Goal: Information Seeking & Learning: Find specific fact

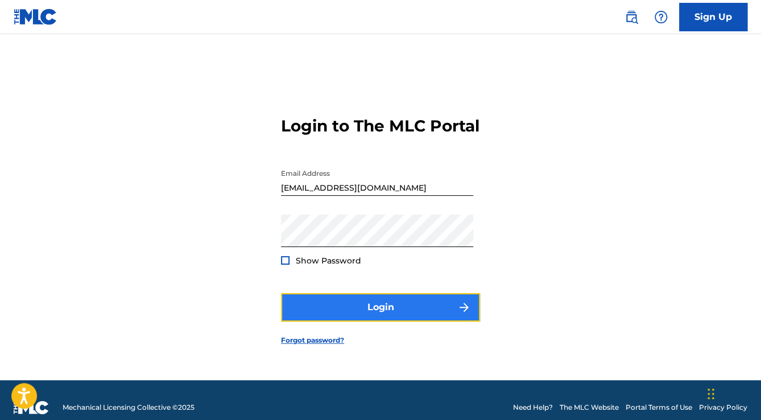
click at [360, 310] on button "Login" at bounding box center [380, 307] width 199 height 28
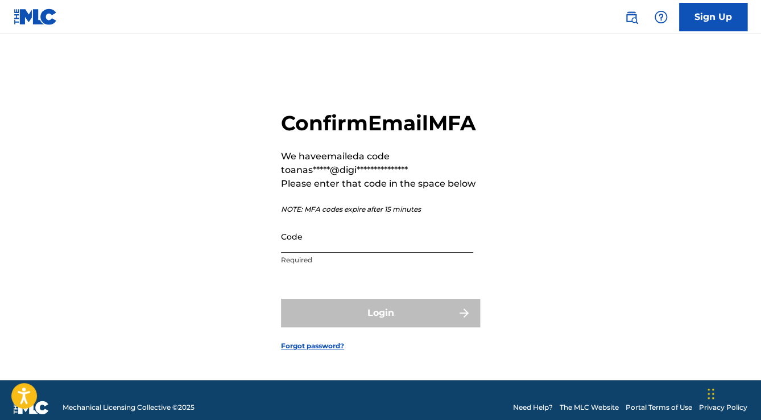
click at [403, 247] on input "Code" at bounding box center [377, 236] width 192 height 32
paste input "833640"
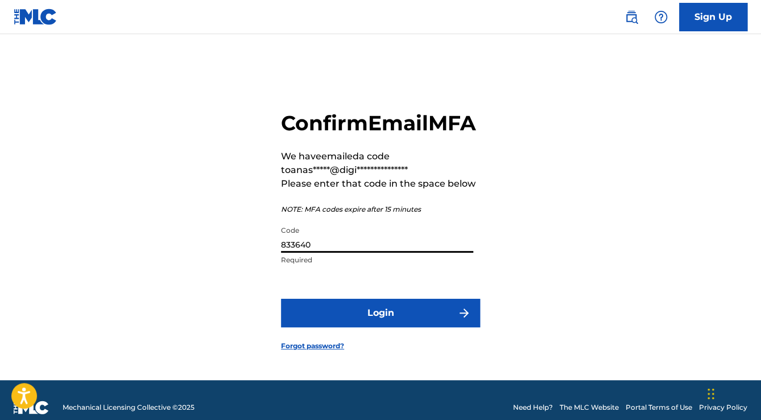
type input "833640"
click at [407, 346] on form "**********" at bounding box center [380, 221] width 199 height 317
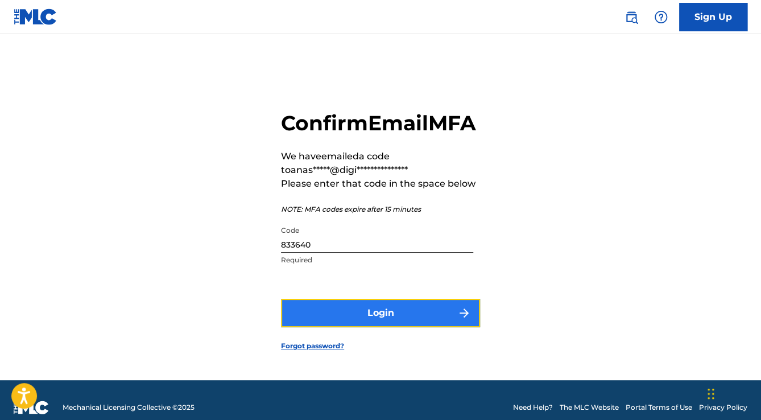
click at [407, 327] on button "Login" at bounding box center [380, 313] width 199 height 28
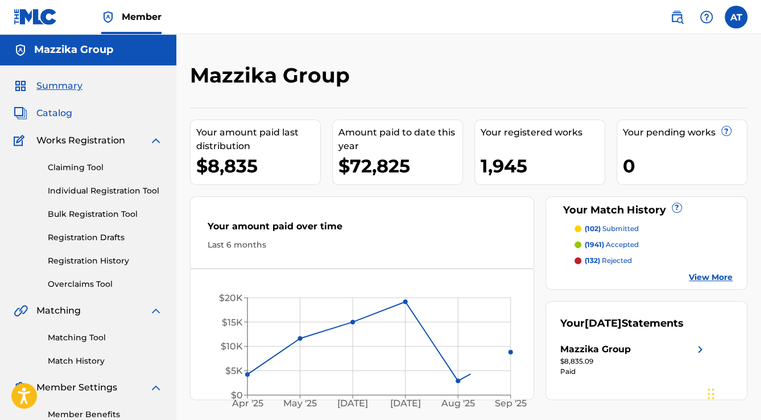
click at [50, 114] on span "Catalog" at bounding box center [54, 113] width 36 height 14
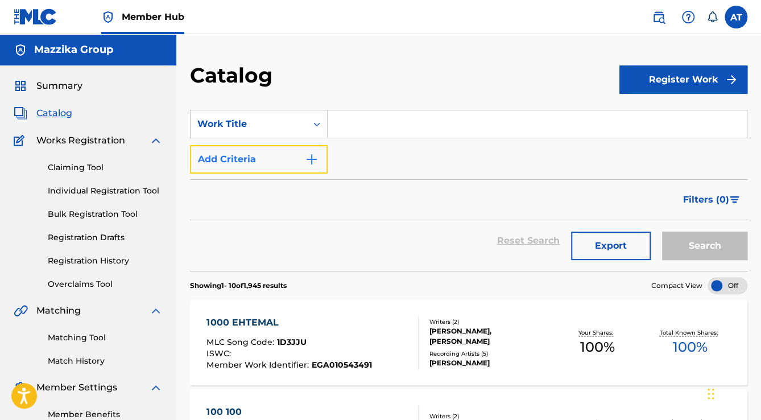
click at [307, 156] on img "Search Form" at bounding box center [312, 159] width 14 height 14
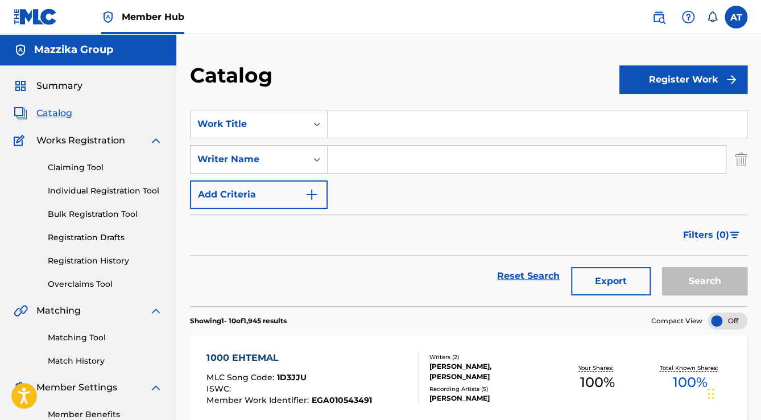
click at [345, 164] on input "Search Form" at bounding box center [527, 159] width 398 height 27
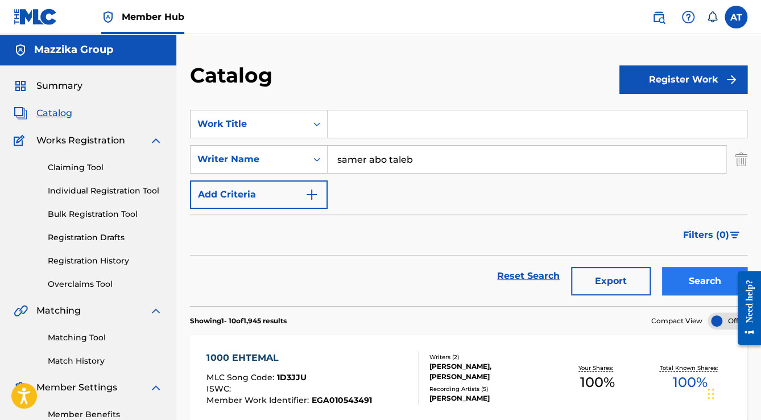
type input "samer abo taleb"
click at [688, 273] on button "Search" at bounding box center [704, 281] width 85 height 28
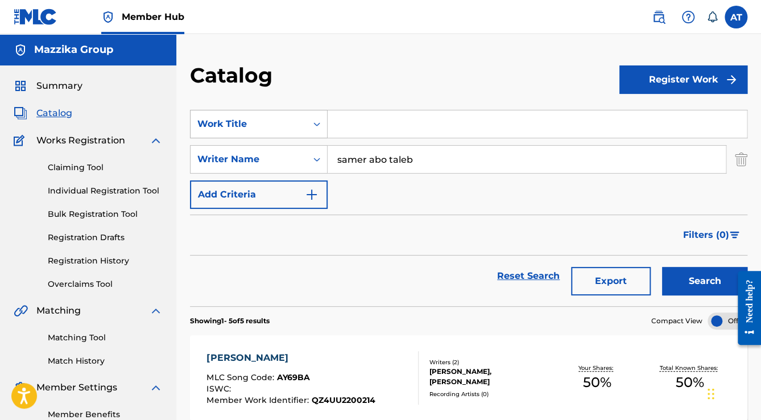
drag, startPoint x: 418, startPoint y: 156, endPoint x: 207, endPoint y: 137, distance: 211.9
click at [278, 141] on div "SearchWithCriteriaa093a445-9a63-4cd4-a0c8-2ac5b2902c99 Work Title SearchWithCri…" at bounding box center [469, 159] width 558 height 99
click at [361, 134] on input "Search Form" at bounding box center [537, 123] width 419 height 27
paste input "El Zoroof El Saaba"
type input "El Zoroof El Saaba"
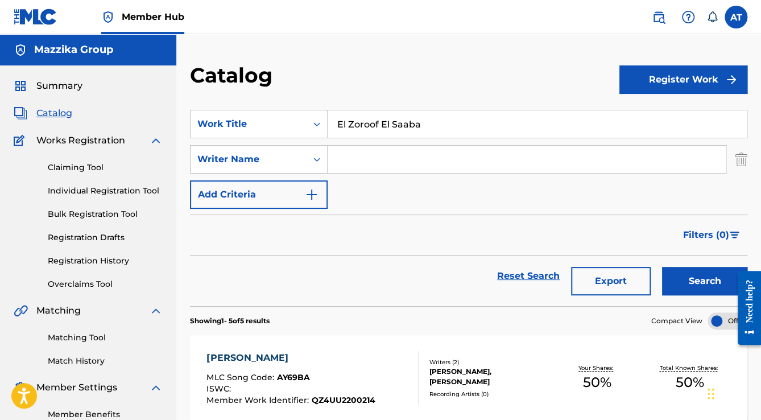
click at [662, 267] on button "Search" at bounding box center [704, 281] width 85 height 28
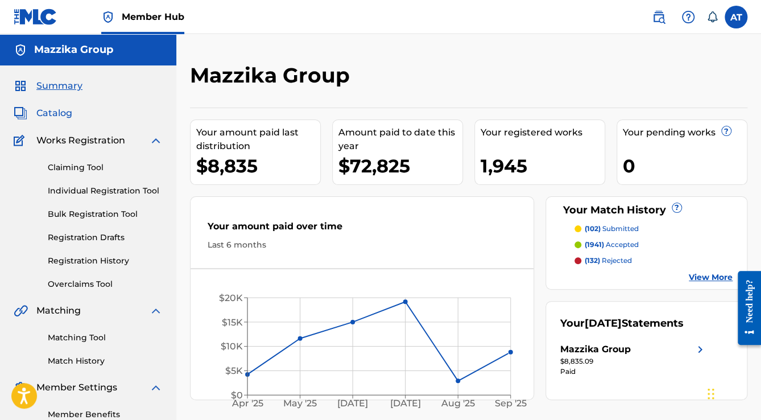
click at [46, 115] on span "Catalog" at bounding box center [54, 113] width 36 height 14
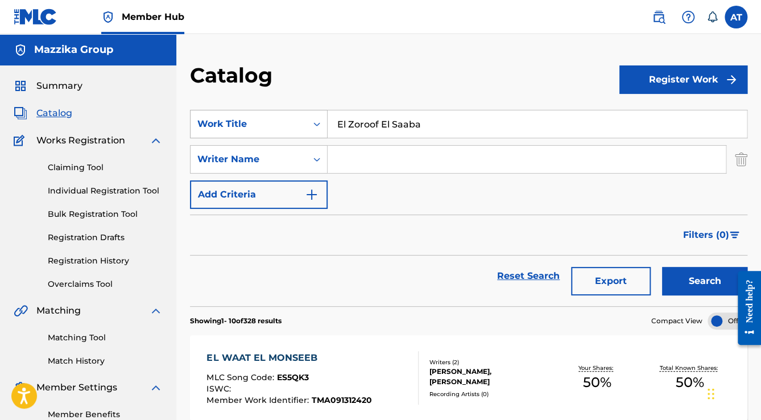
drag, startPoint x: 439, startPoint y: 132, endPoint x: 248, endPoint y: 124, distance: 191.3
click at [360, 123] on input "El Zoroof El Saaba" at bounding box center [537, 123] width 419 height 27
click at [368, 157] on input "Search Form" at bounding box center [527, 159] width 398 height 27
click at [369, 133] on input "El" at bounding box center [537, 123] width 419 height 27
type input "E"
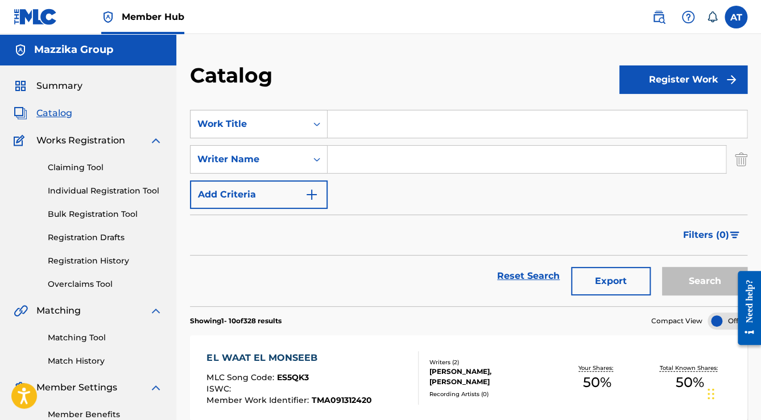
click at [366, 160] on input "Search Form" at bounding box center [527, 159] width 398 height 27
type input "samer abo taleb"
click at [662, 267] on button "Search" at bounding box center [704, 281] width 85 height 28
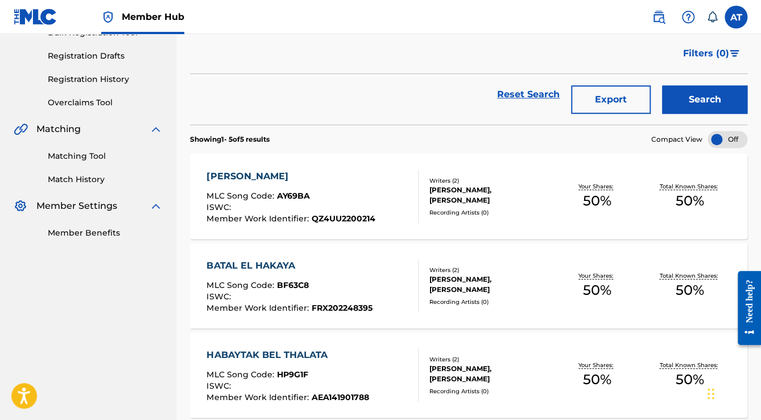
scroll to position [182, 0]
click at [404, 300] on div "BATAL EL HAKAYA MLC Song Code : BF63C8 ISWC : Member Work Identifier : FRX20224…" at bounding box center [313, 284] width 212 height 53
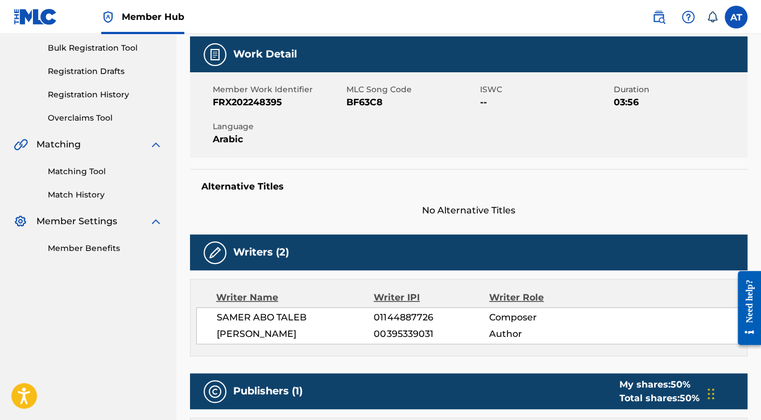
scroll to position [273, 0]
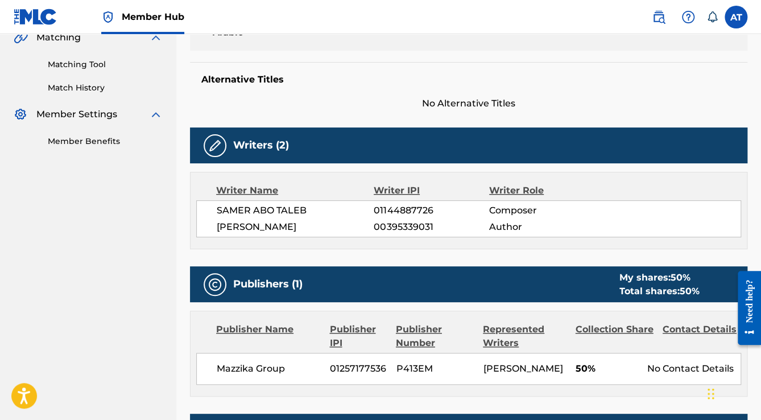
click at [229, 230] on span "[PERSON_NAME]" at bounding box center [295, 227] width 157 height 14
copy div "[PERSON_NAME]"
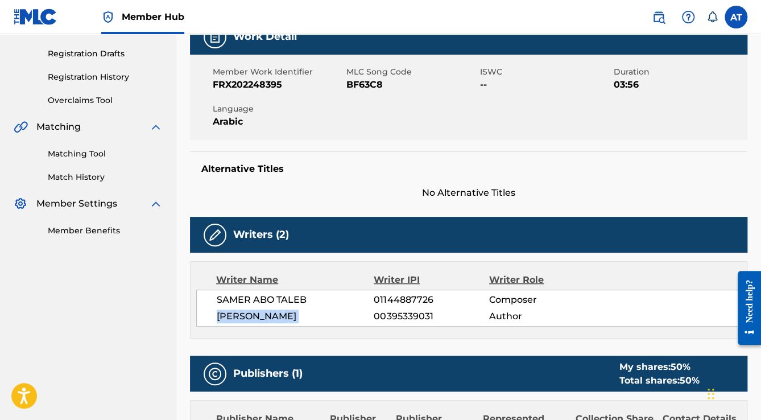
scroll to position [0, 0]
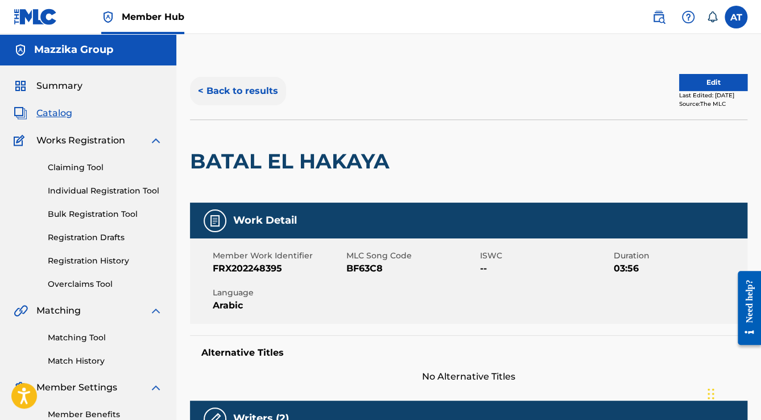
click at [254, 99] on button "< Back to results" at bounding box center [238, 91] width 96 height 28
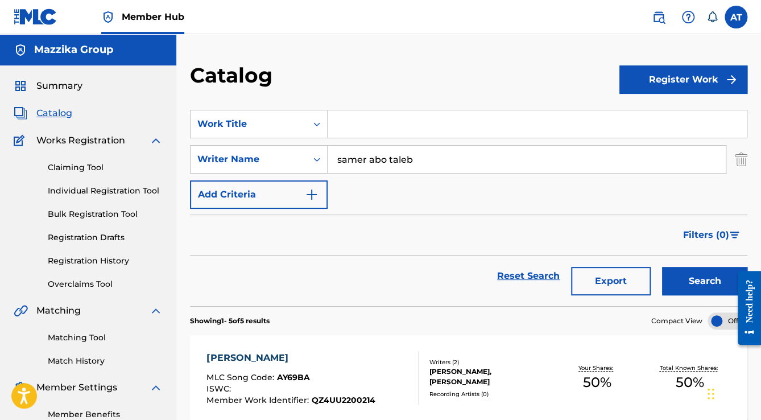
drag, startPoint x: 418, startPoint y: 155, endPoint x: 328, endPoint y: 144, distance: 91.1
click at [335, 145] on div "samer abo taleb" at bounding box center [527, 159] width 399 height 28
paste input "[PERSON_NAME]"
type input "[PERSON_NAME]"
click at [662, 267] on button "Search" at bounding box center [704, 281] width 85 height 28
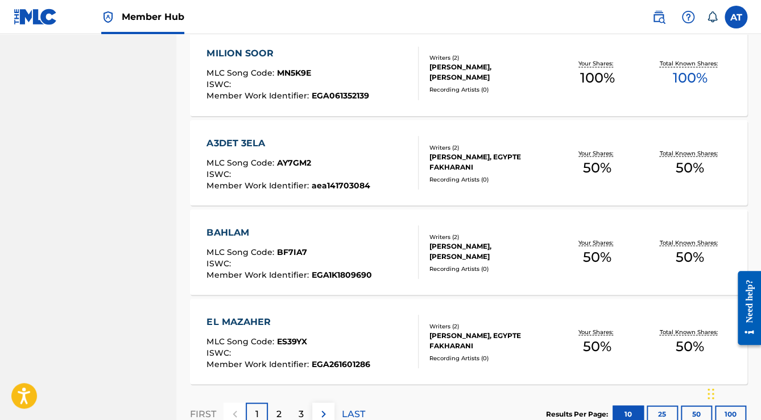
scroll to position [917, 0]
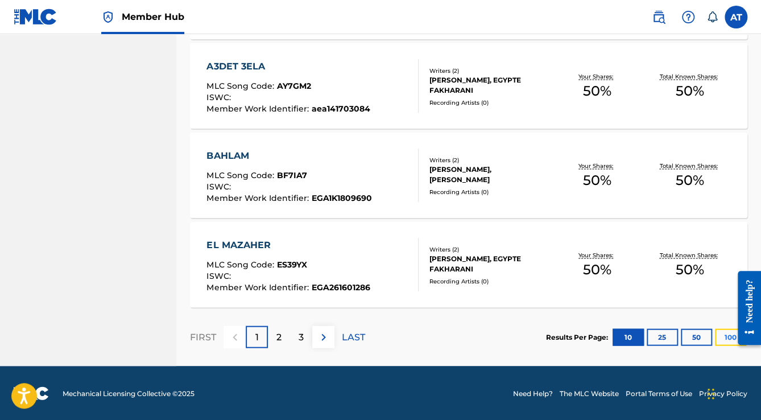
click at [725, 336] on button "100" at bounding box center [730, 336] width 31 height 17
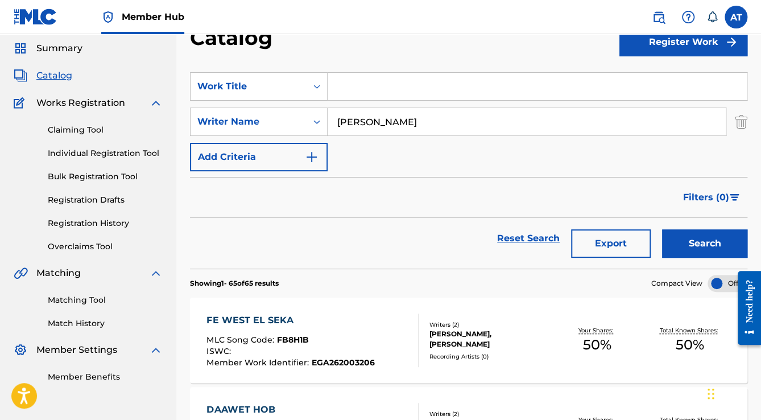
scroll to position [0, 0]
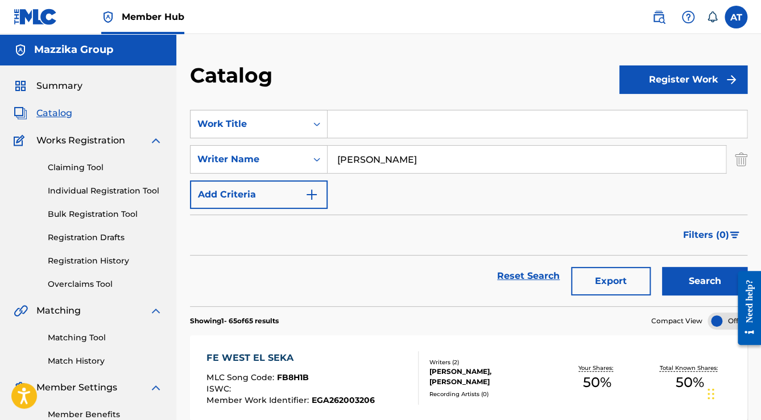
drag, startPoint x: 466, startPoint y: 150, endPoint x: 174, endPoint y: 120, distance: 294.0
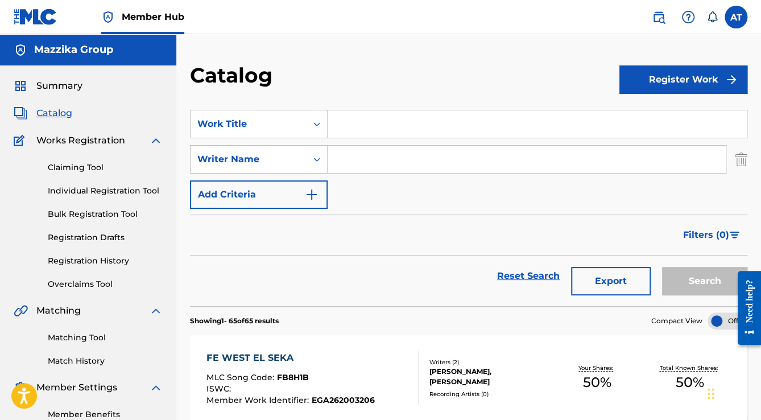
click at [391, 134] on input "Search Form" at bounding box center [537, 123] width 419 height 27
click at [302, 184] on button "Add Criteria" at bounding box center [259, 194] width 138 height 28
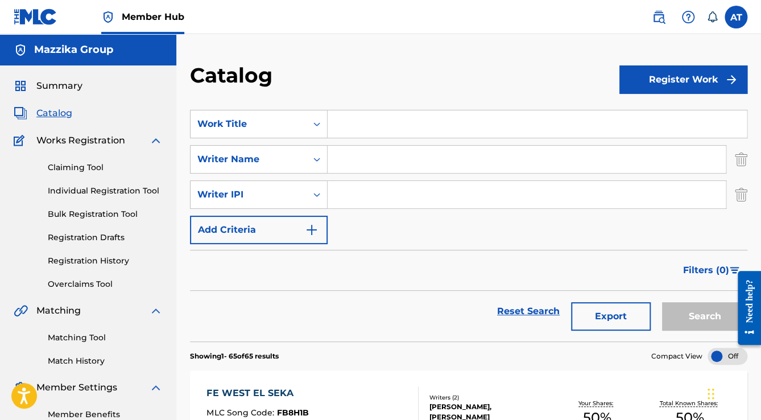
click at [746, 194] on img "Search Form" at bounding box center [741, 194] width 13 height 28
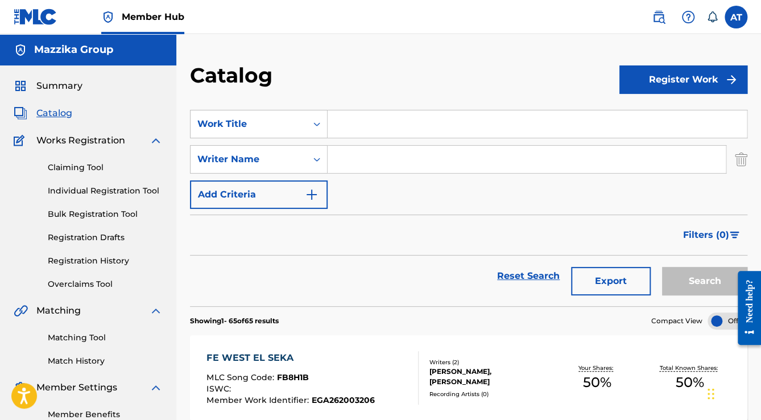
click at [365, 119] on input "Search Form" at bounding box center [537, 123] width 419 height 27
paste input "Kanno Magash"
type input "Kanno Magash"
click at [662, 267] on button "Search" at bounding box center [704, 281] width 85 height 28
